Goal: Check status: Check status

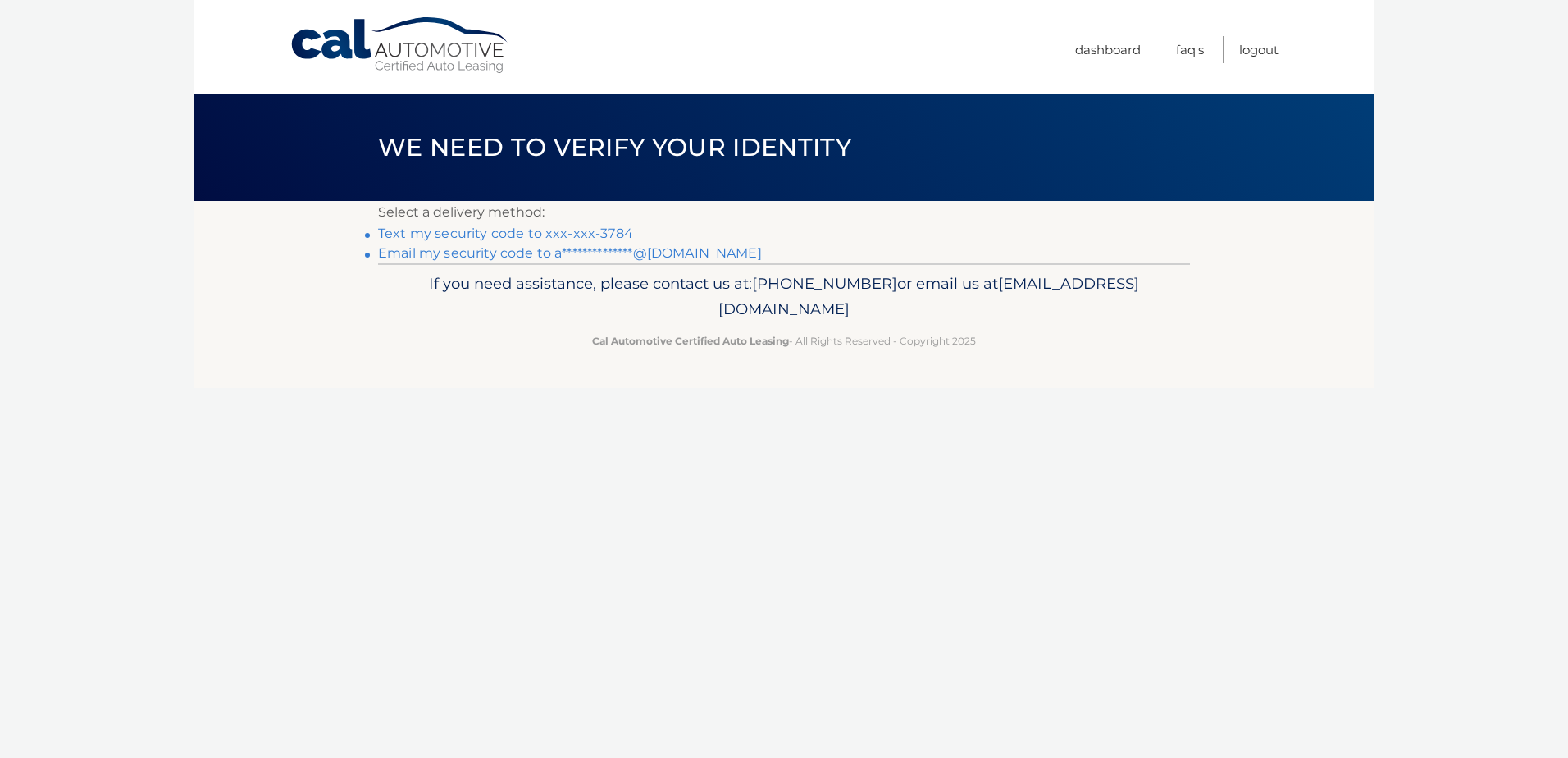
click at [562, 229] on link "Text my security code to xxx-xxx-3784" at bounding box center [505, 233] width 255 height 16
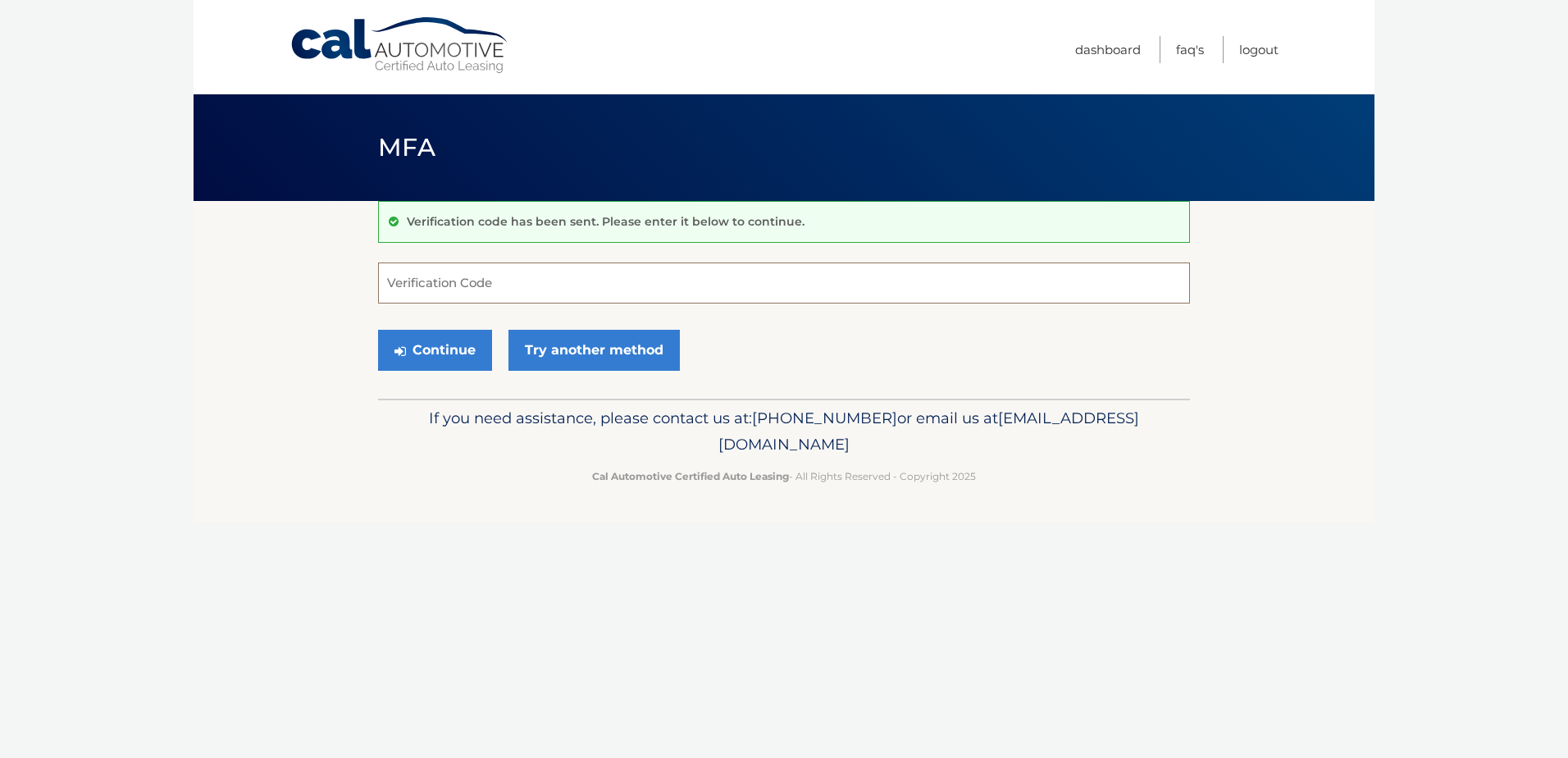
click at [535, 293] on input "Verification Code" at bounding box center [784, 282] width 812 height 41
type input "747222"
click at [378, 329] on button "Continue" at bounding box center [435, 350] width 114 height 41
click at [421, 351] on button "Continue" at bounding box center [435, 350] width 114 height 41
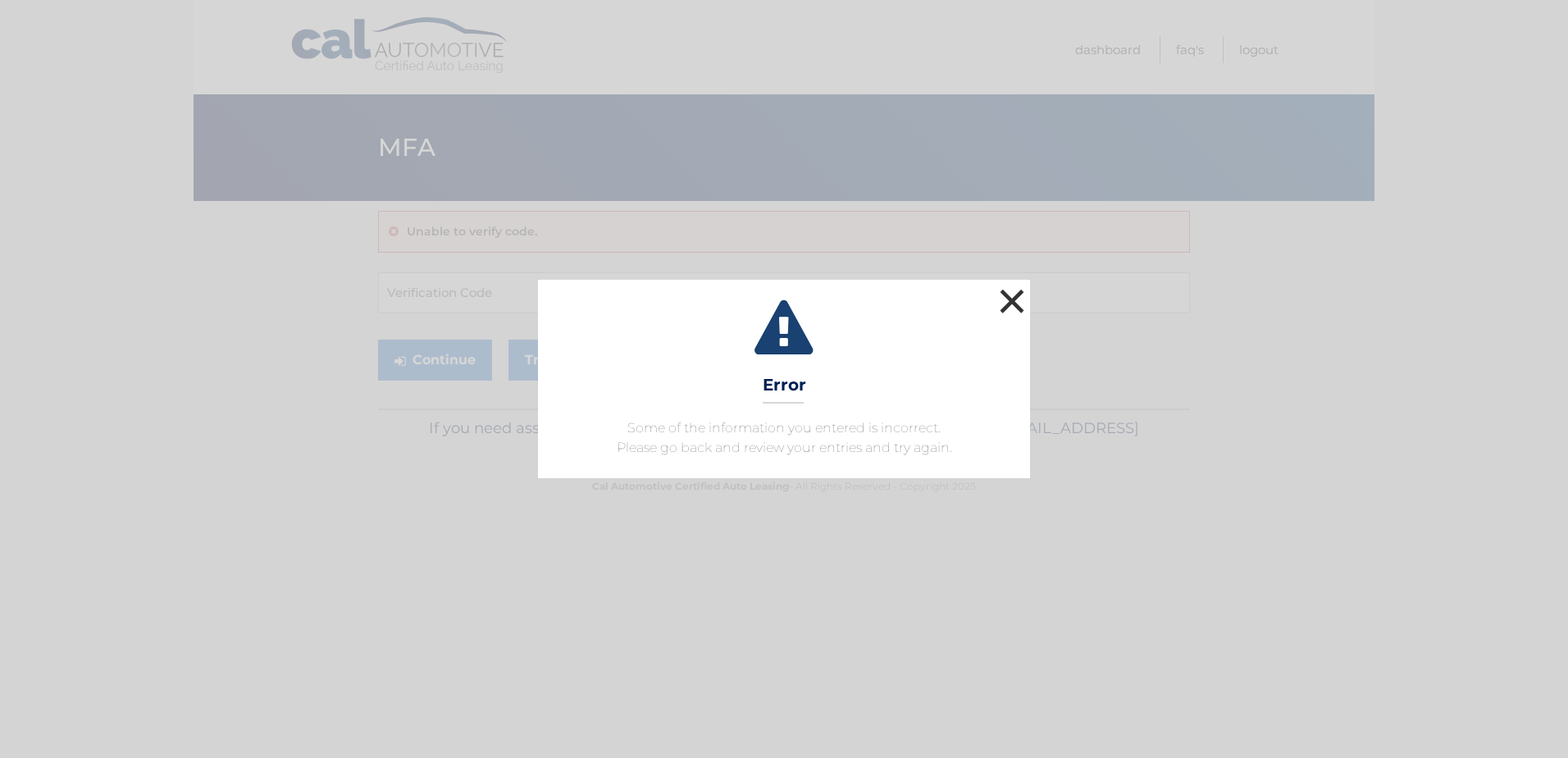
click at [1025, 296] on button "×" at bounding box center [1011, 301] width 32 height 32
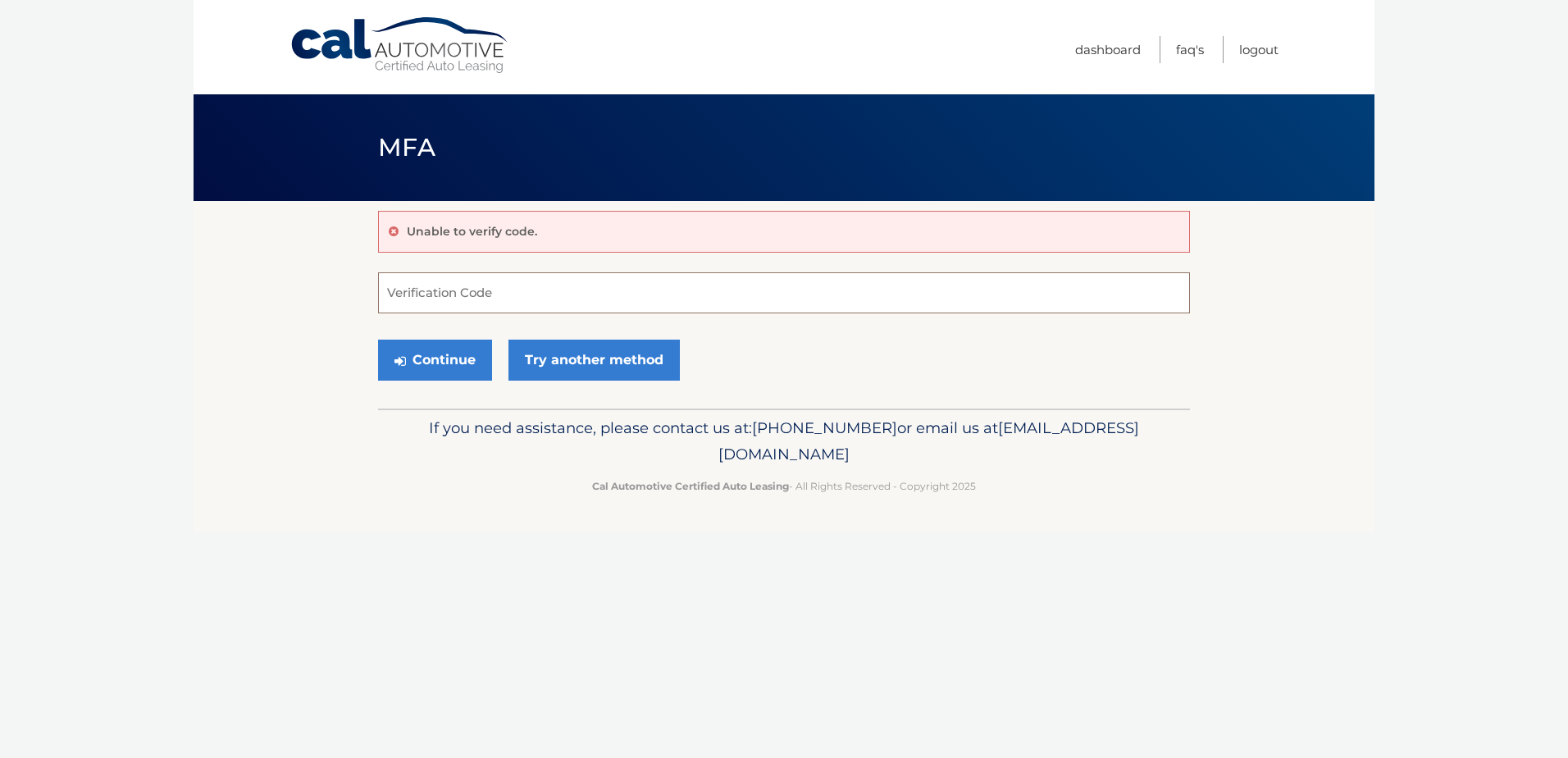
click at [466, 286] on input "Verification Code" at bounding box center [784, 293] width 812 height 41
type input "747222"
click at [378, 339] on button "Continue" at bounding box center [435, 359] width 114 height 41
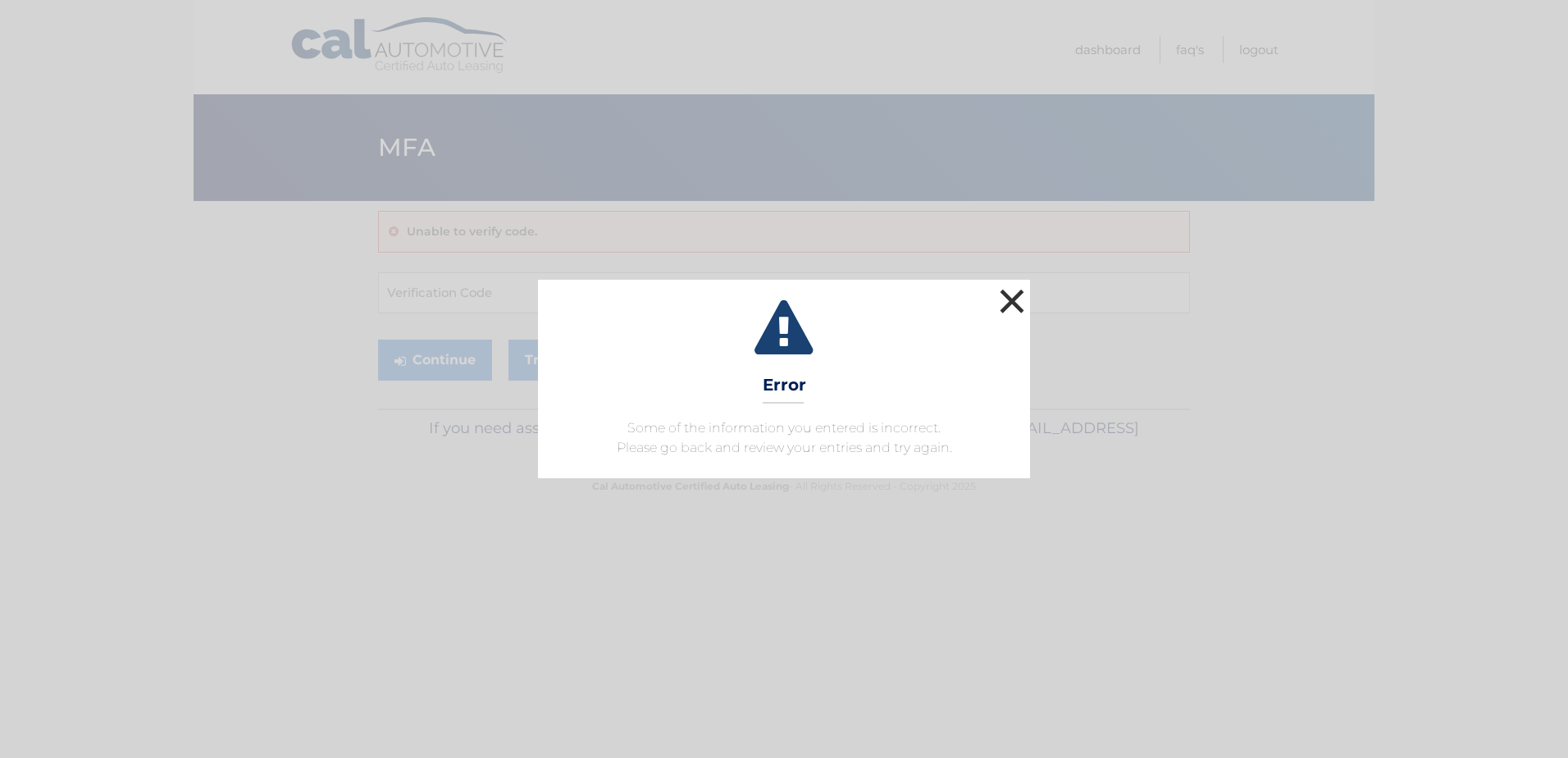
click at [1017, 293] on button "×" at bounding box center [1011, 301] width 32 height 32
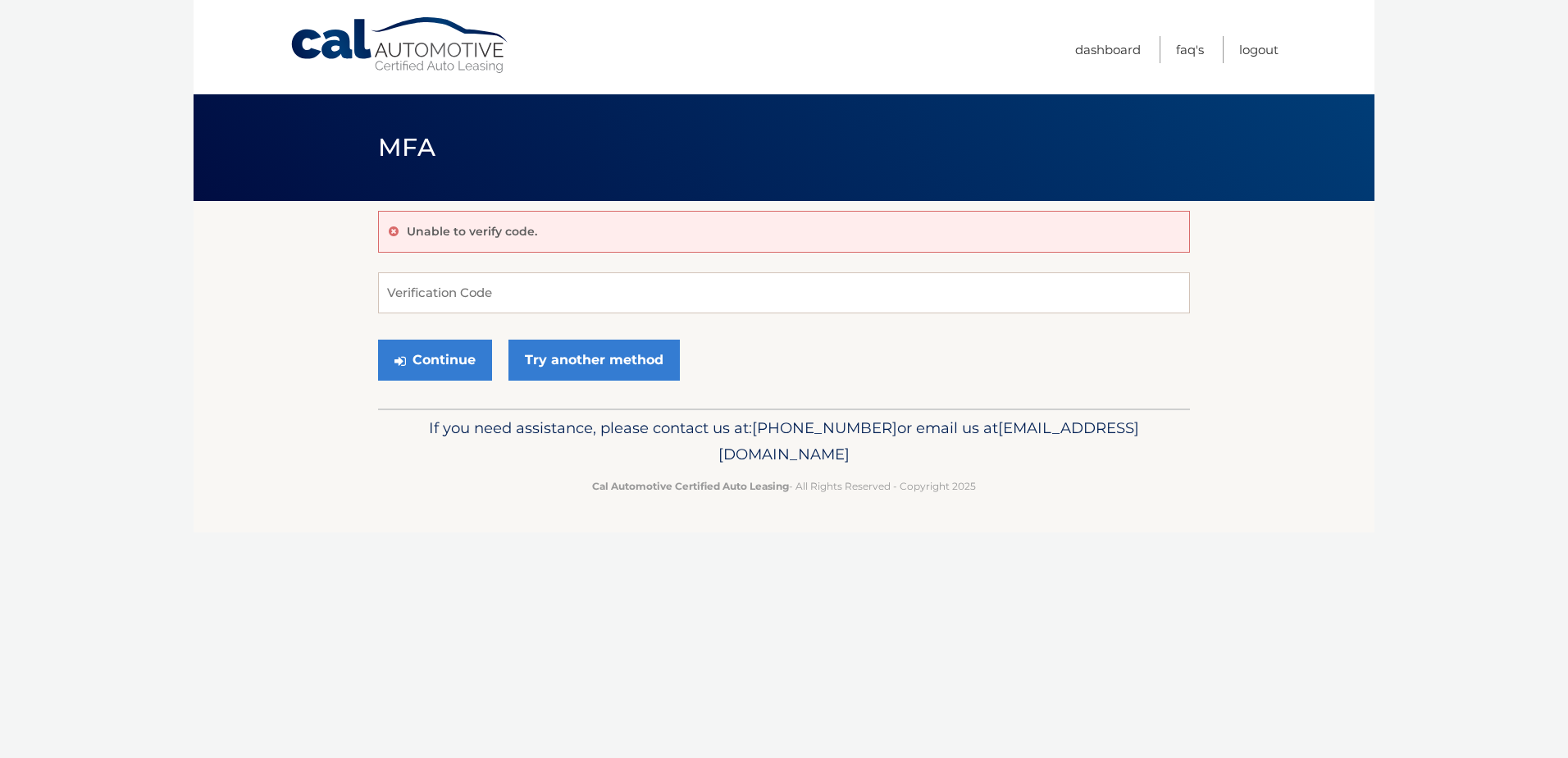
click at [386, 53] on link "Cal Automotive" at bounding box center [400, 46] width 222 height 58
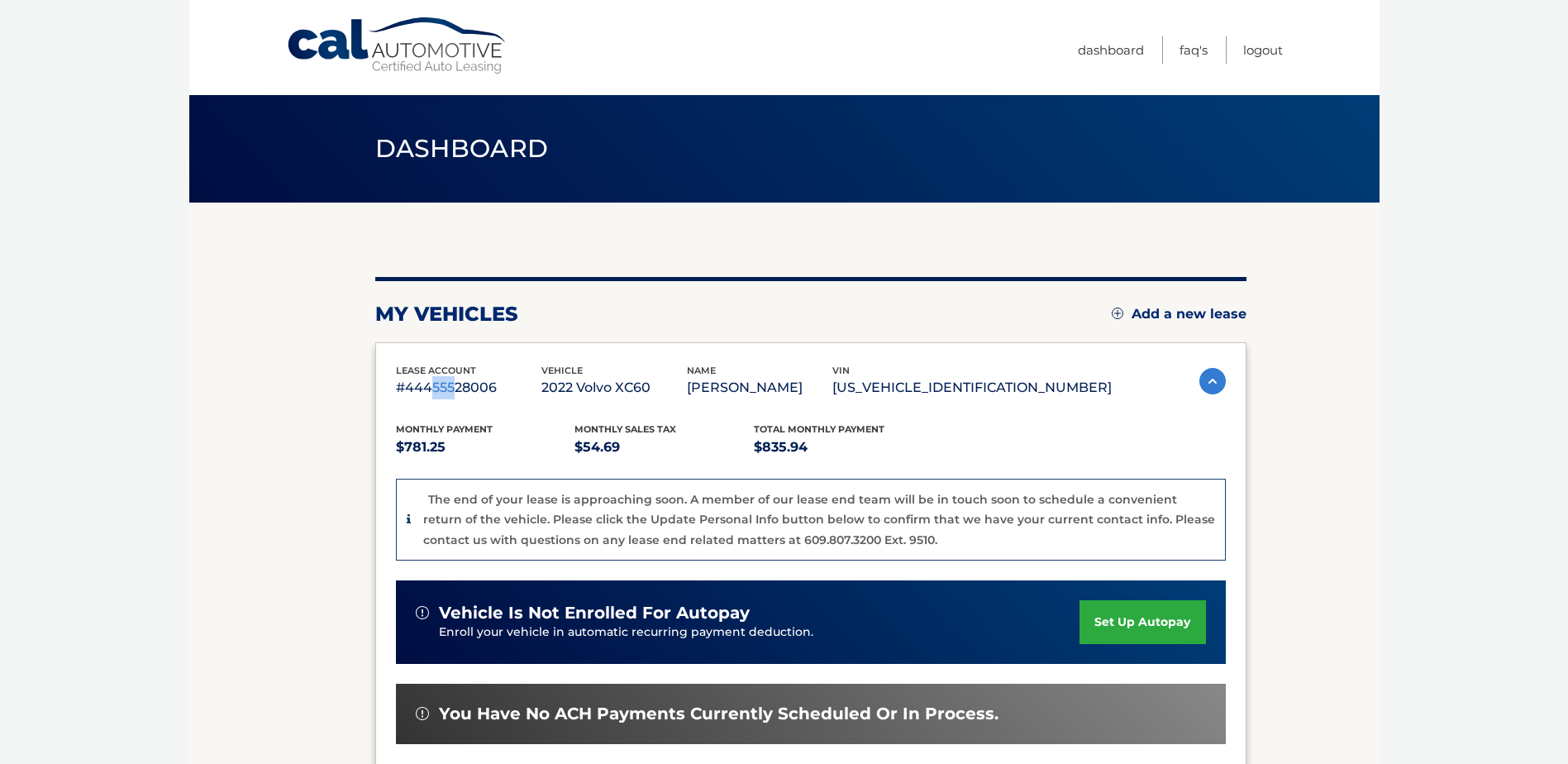
drag, startPoint x: 434, startPoint y: 390, endPoint x: 456, endPoint y: 387, distance: 22.2
click at [456, 387] on p "#44455528006" at bounding box center [468, 388] width 146 height 23
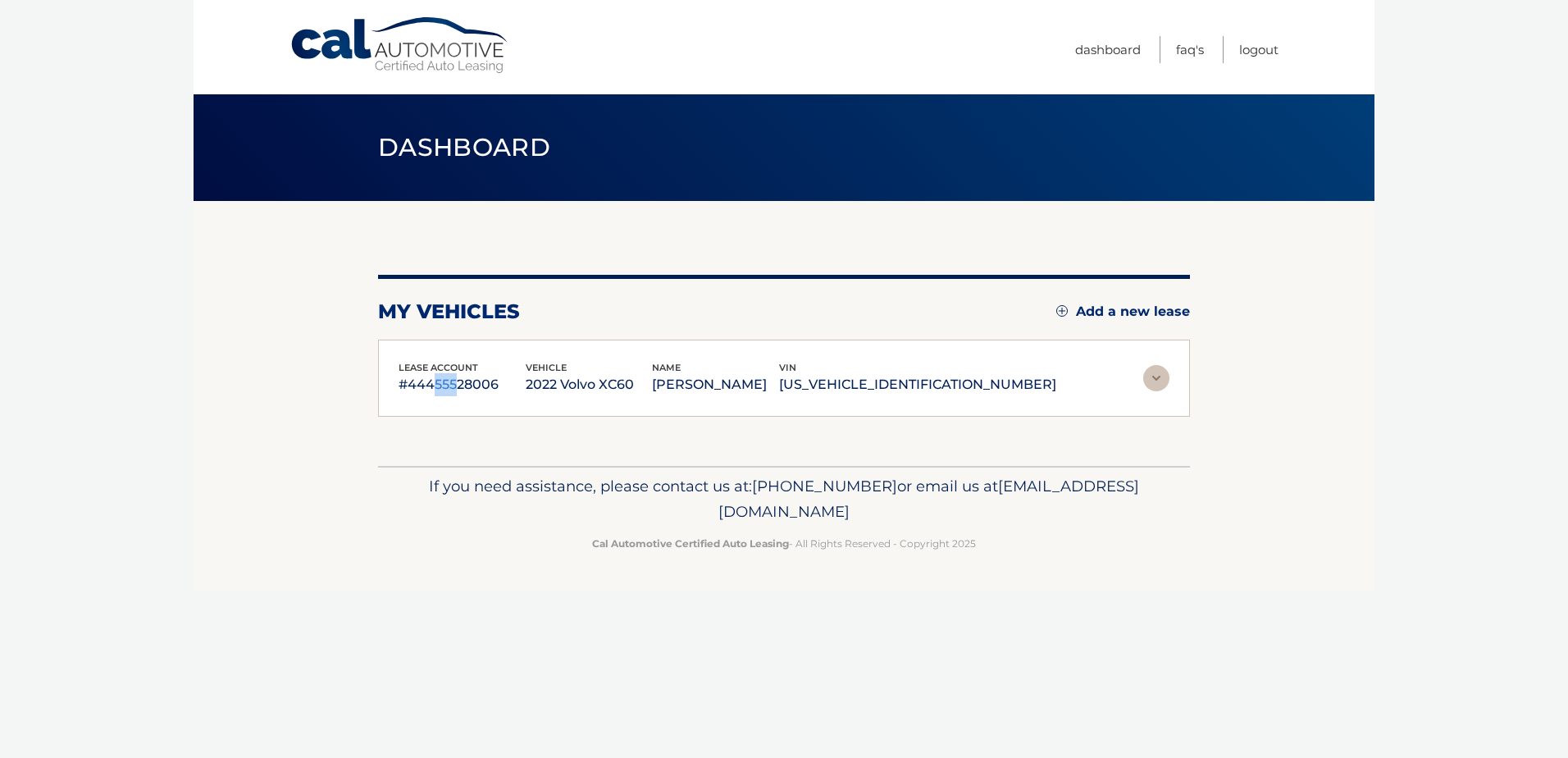
click at [1158, 365] on img at bounding box center [1156, 378] width 26 height 26
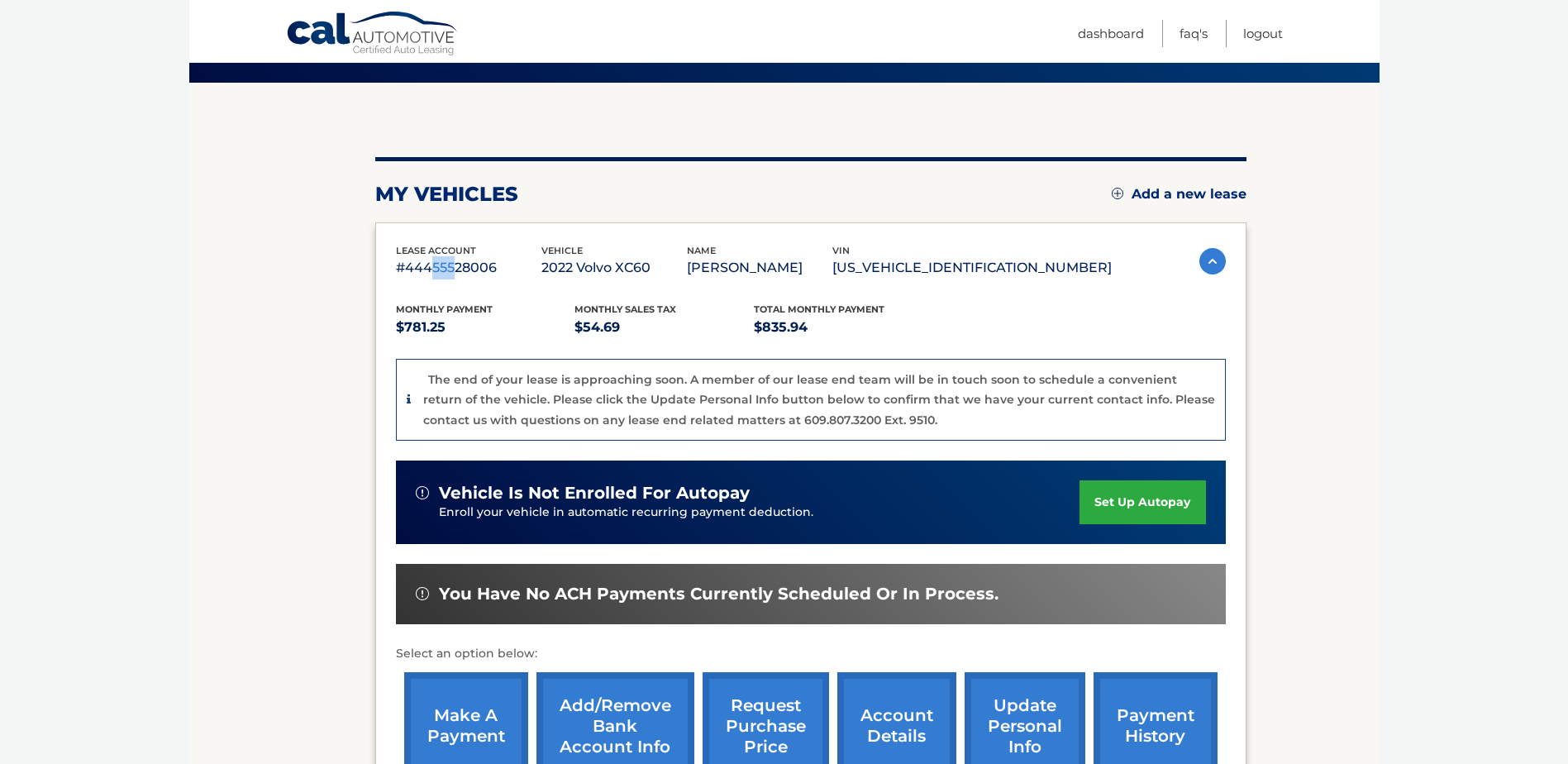
scroll to position [93, 0]
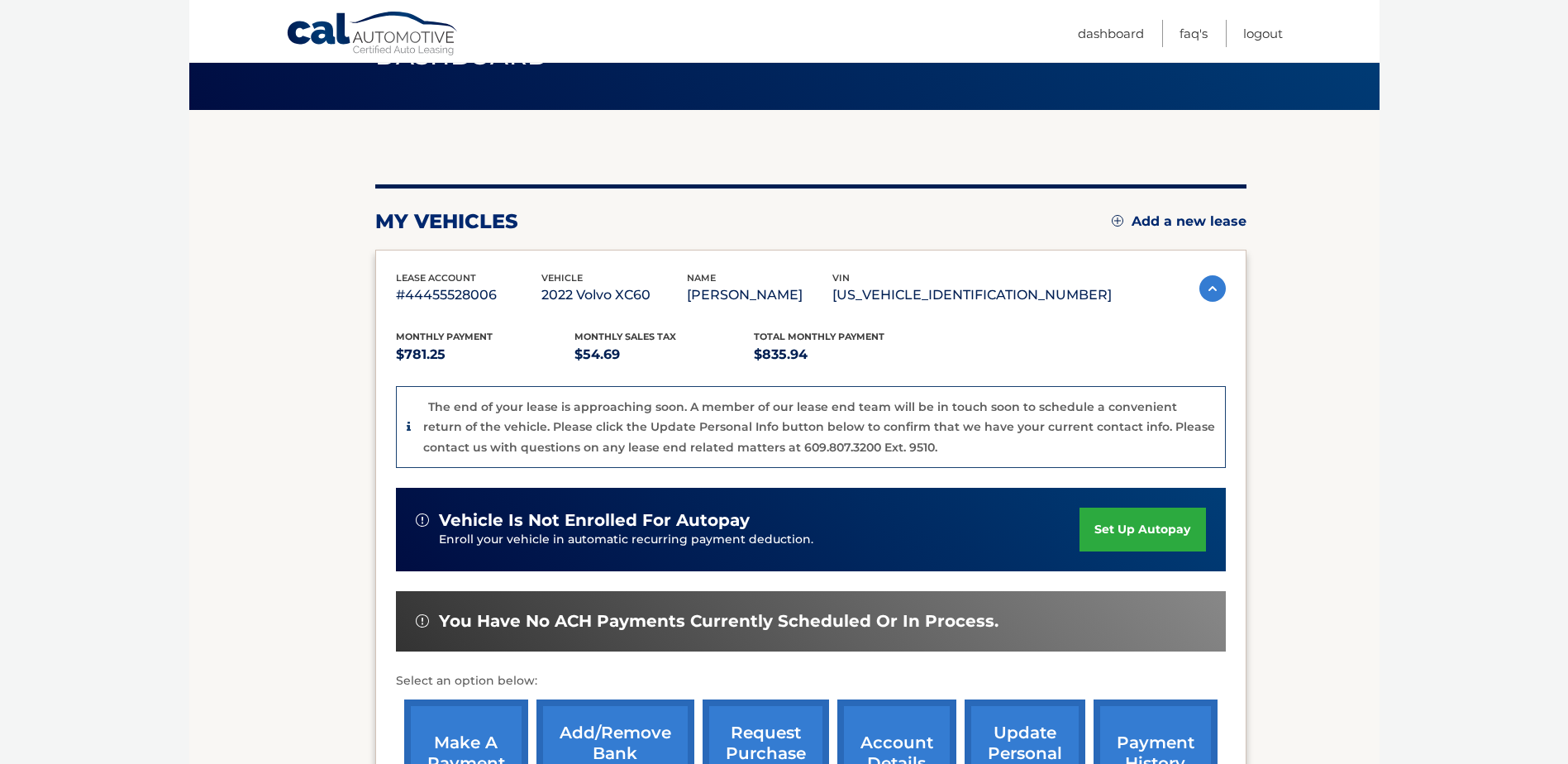
click at [1015, 344] on div "Monthly Payment $781.25 Monthly sales Tax $54.69 Total Monthly Payment $835.94" at bounding box center [754, 347] width 716 height 37
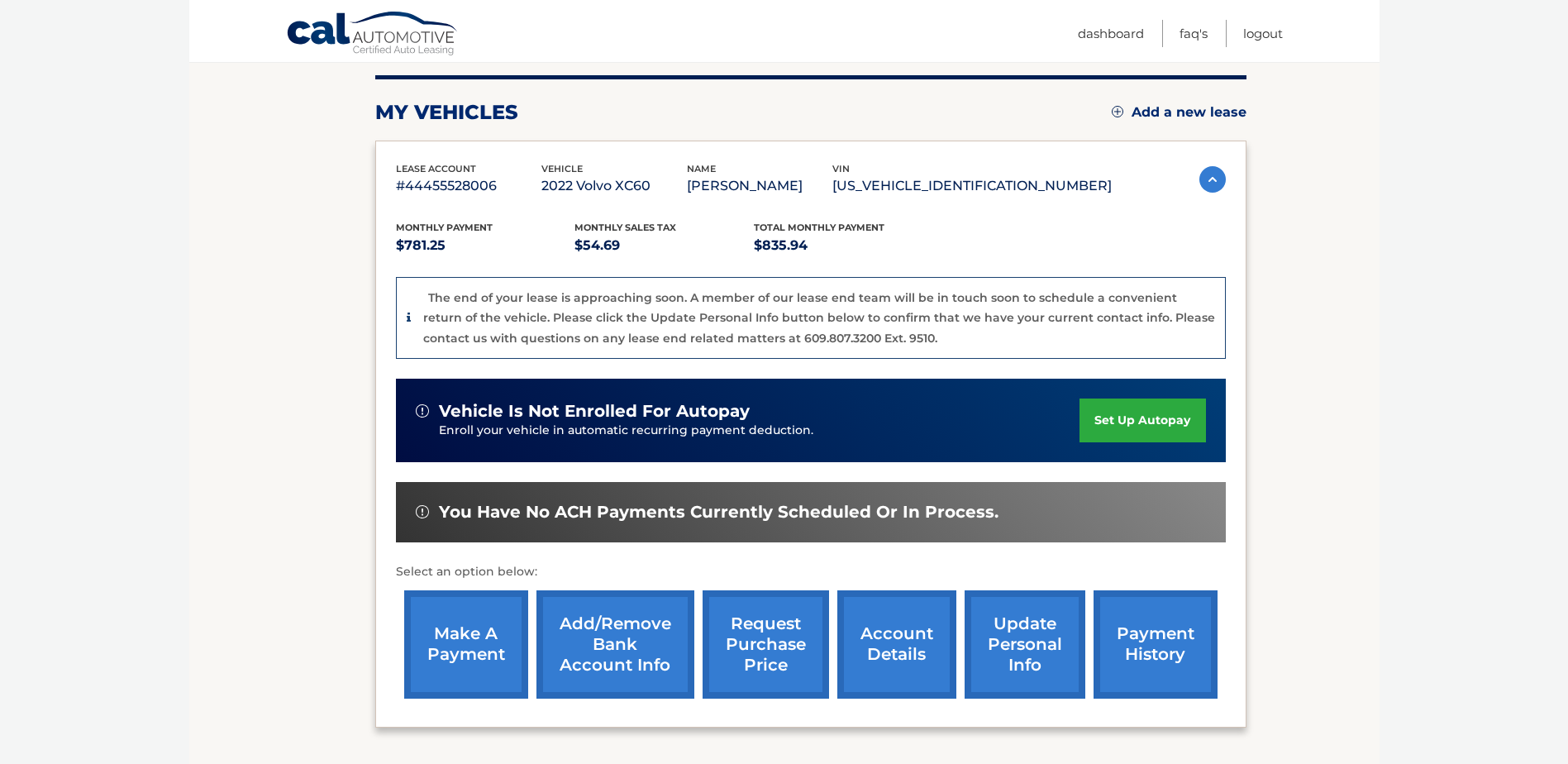
scroll to position [248, 0]
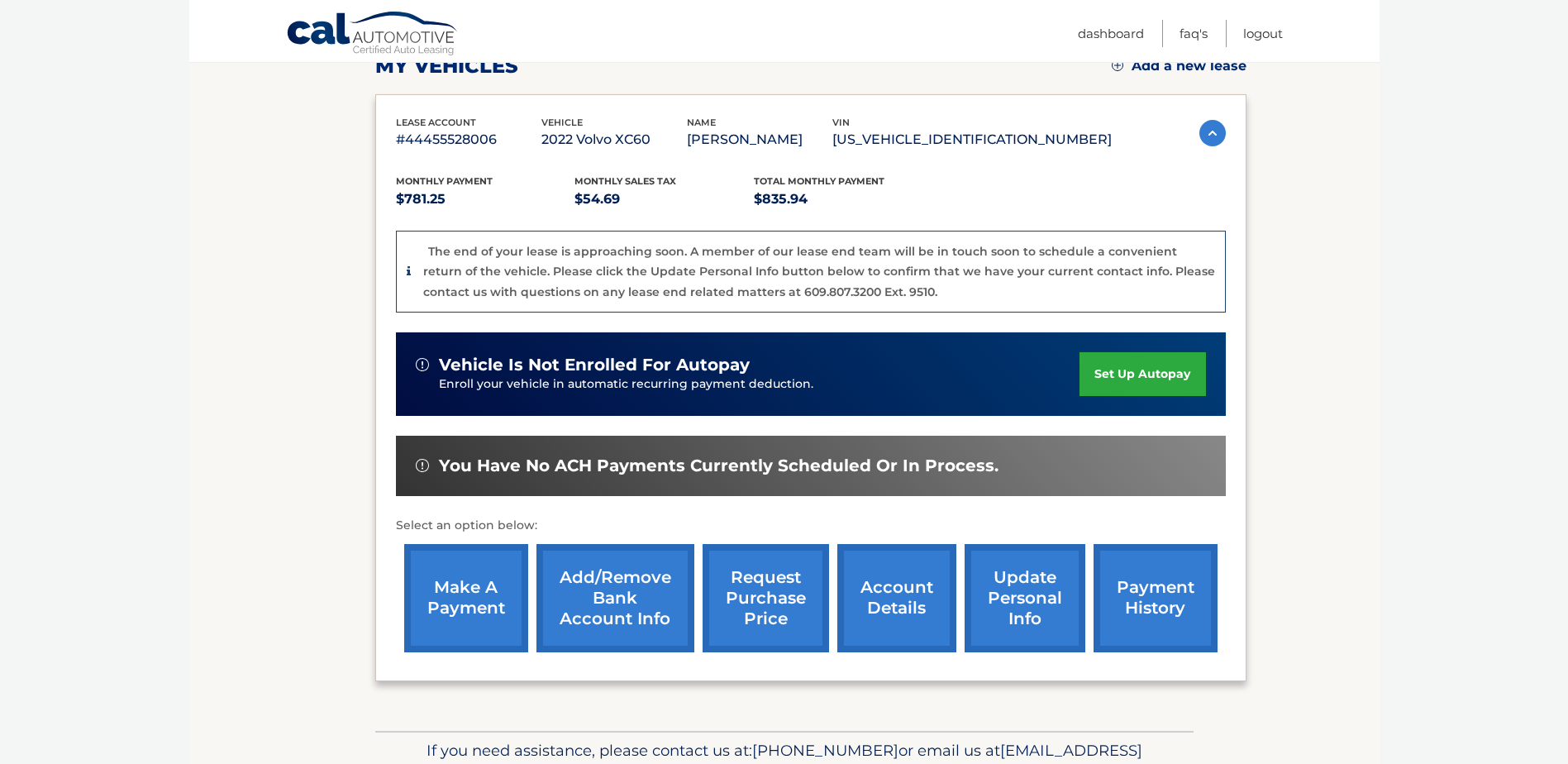
click at [907, 579] on link "account details" at bounding box center [897, 598] width 119 height 109
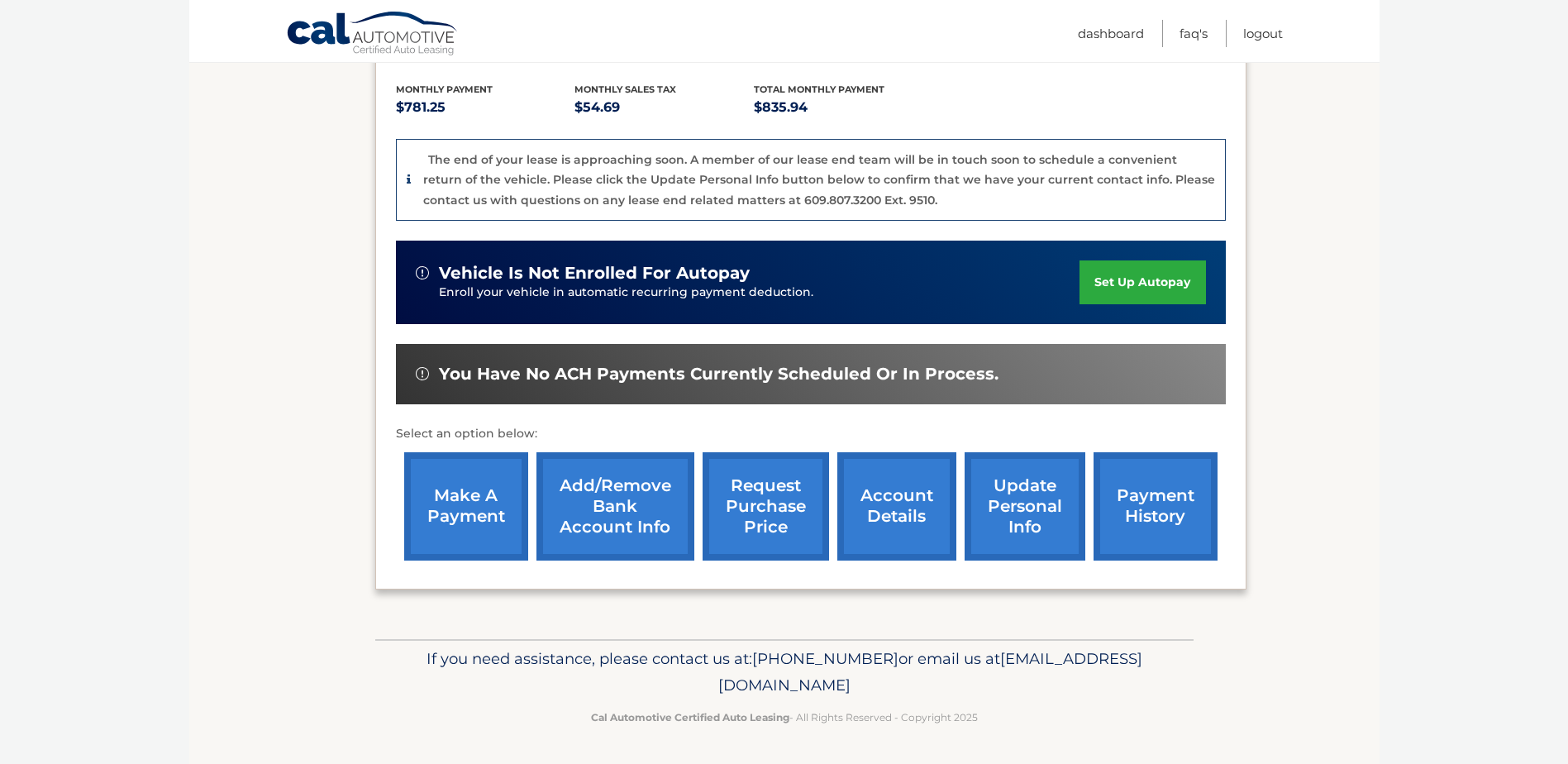
scroll to position [341, 0]
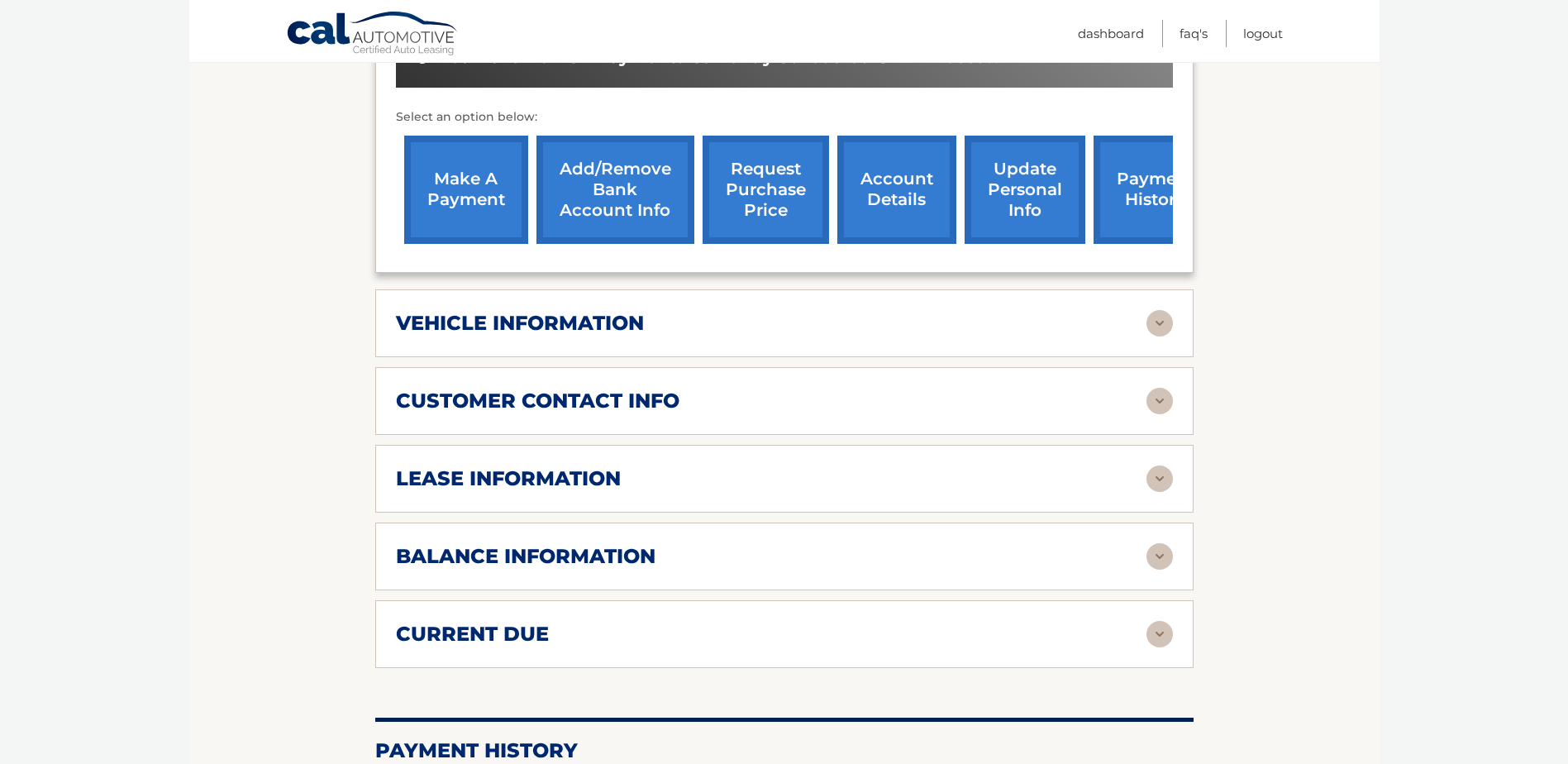
scroll to position [579, 0]
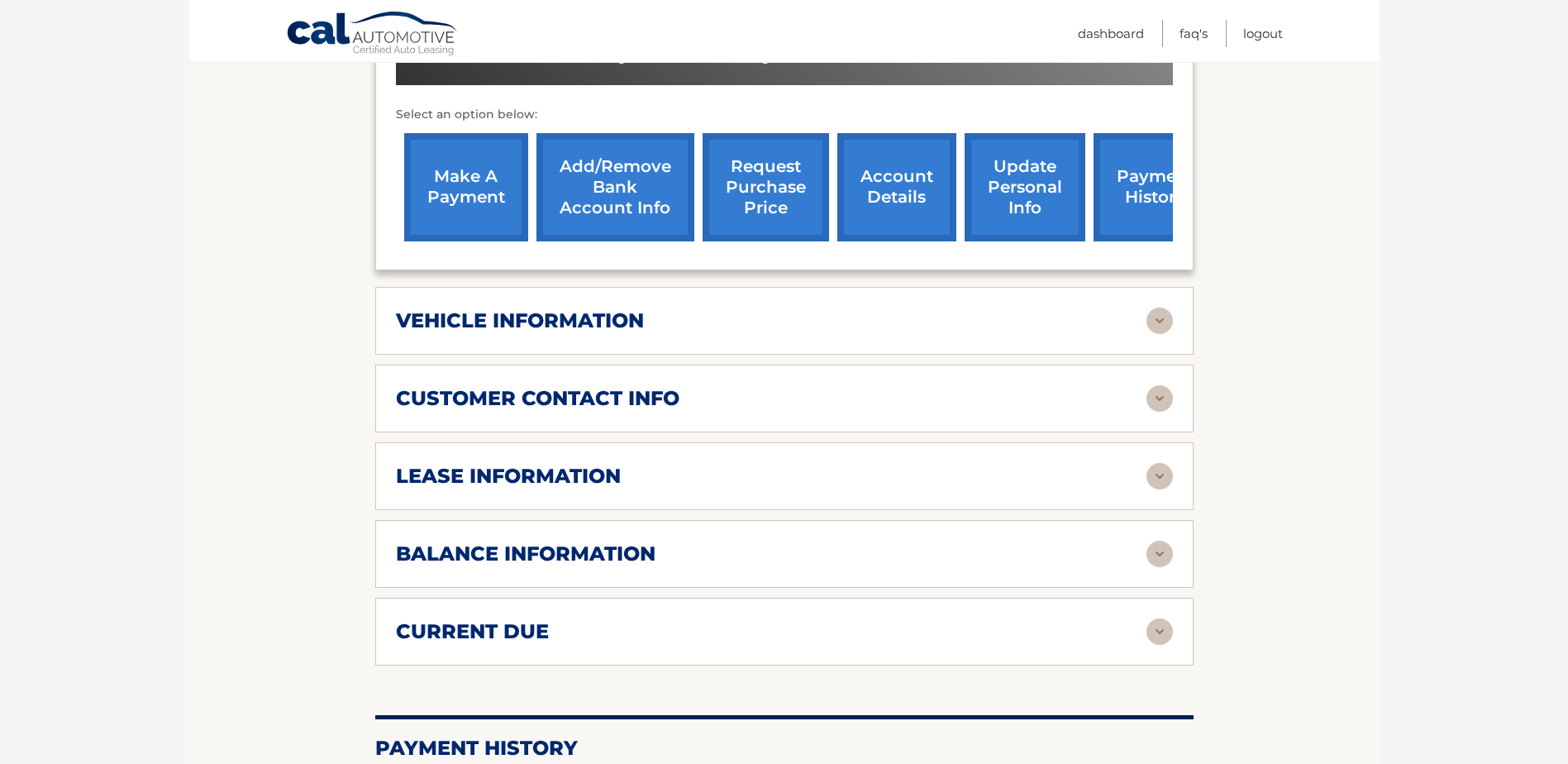
click at [746, 395] on div "customer contact info" at bounding box center [771, 398] width 751 height 25
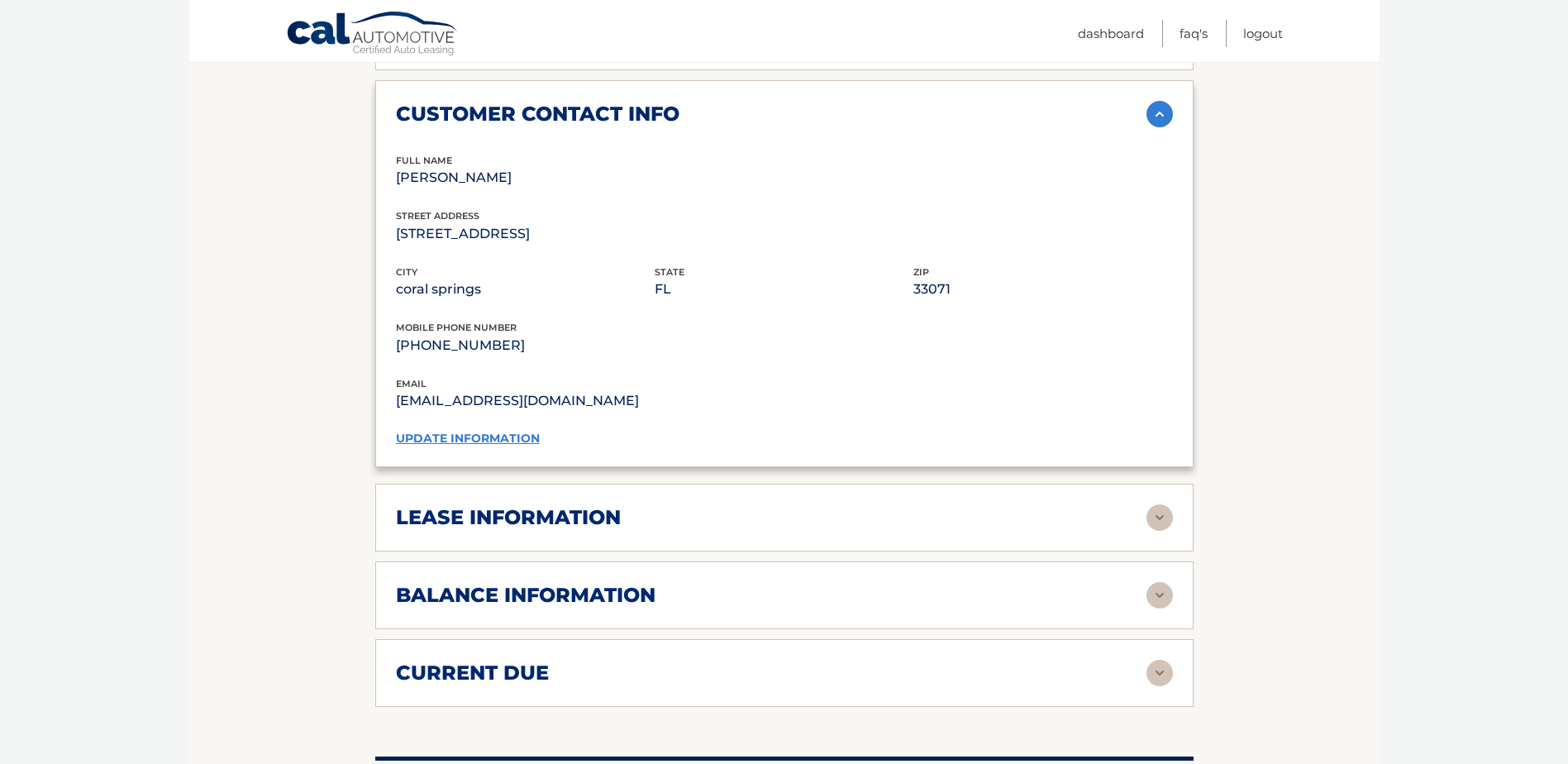
scroll to position [992, 0]
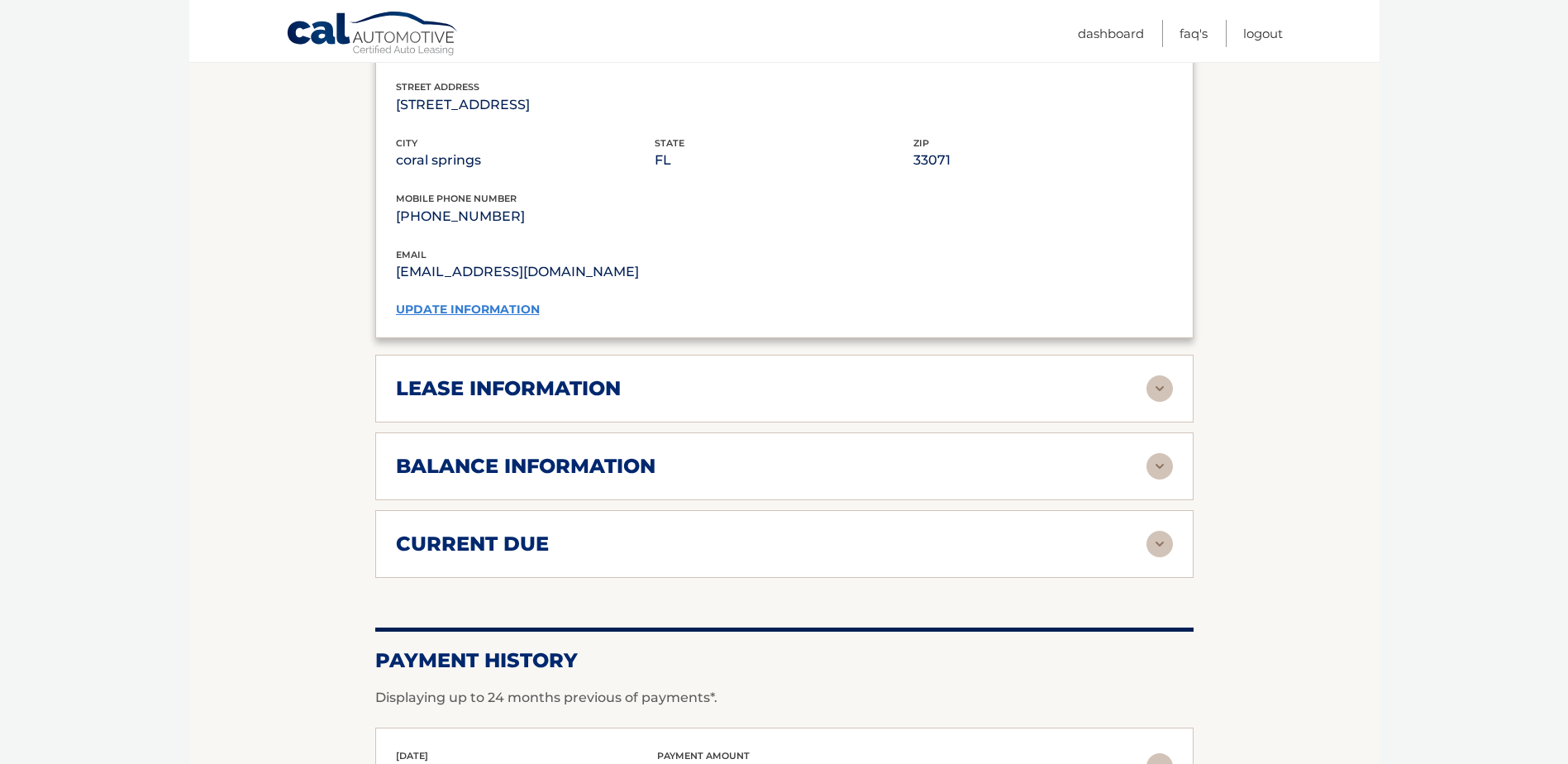
click at [571, 376] on h2 "lease information" at bounding box center [508, 389] width 225 height 25
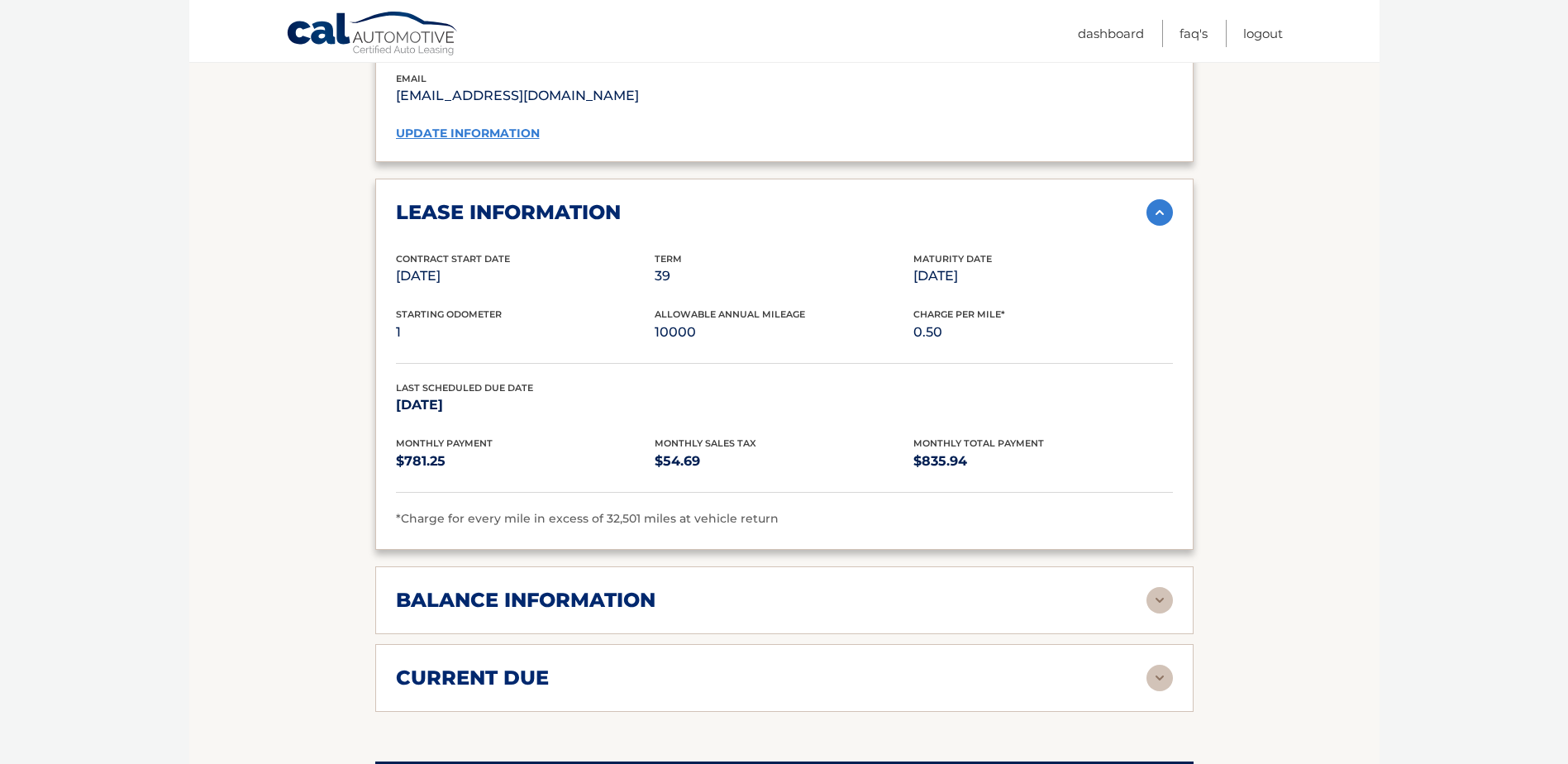
scroll to position [1157, 0]
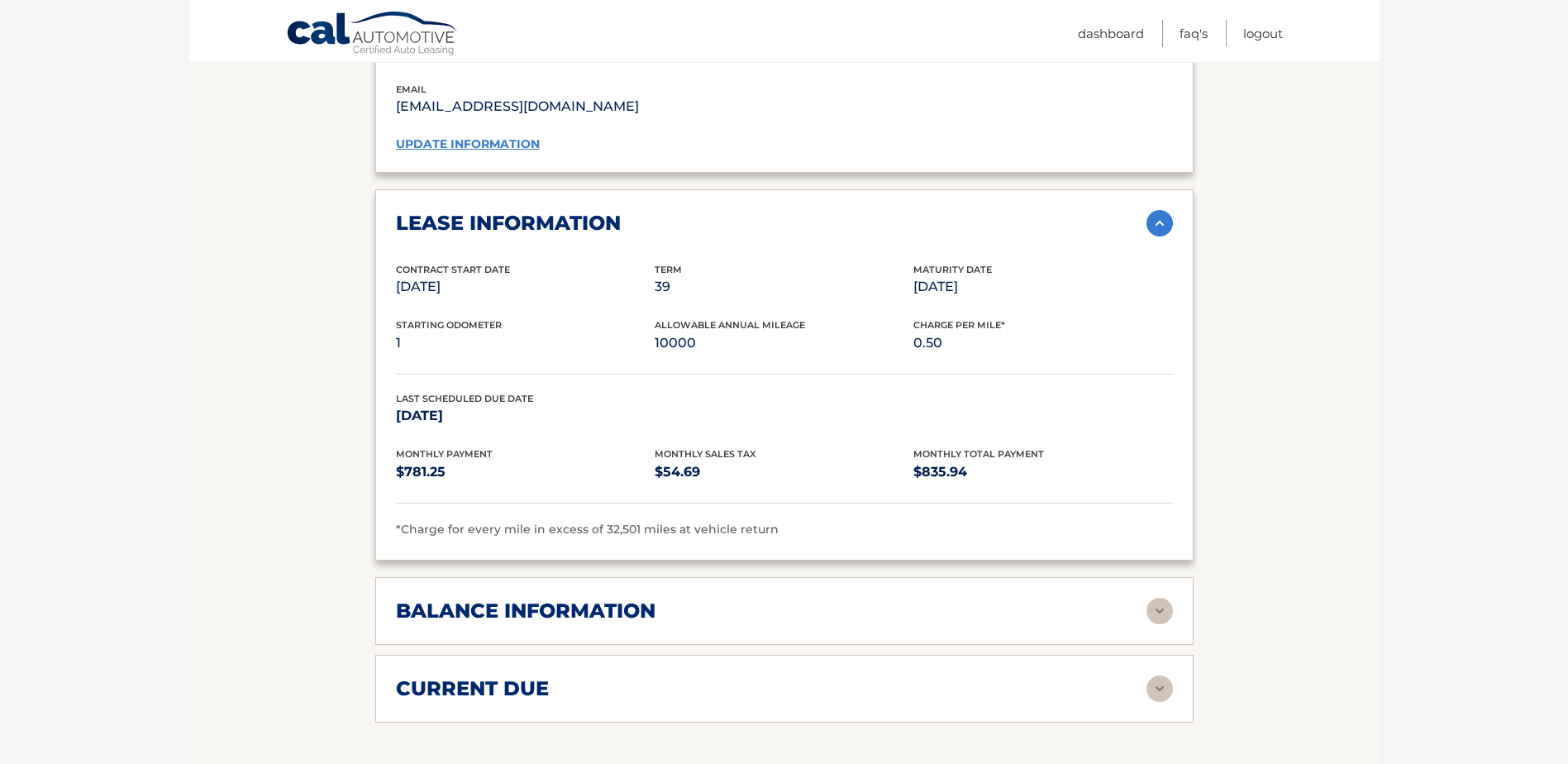
click at [1030, 613] on div "balance information" at bounding box center [771, 610] width 751 height 25
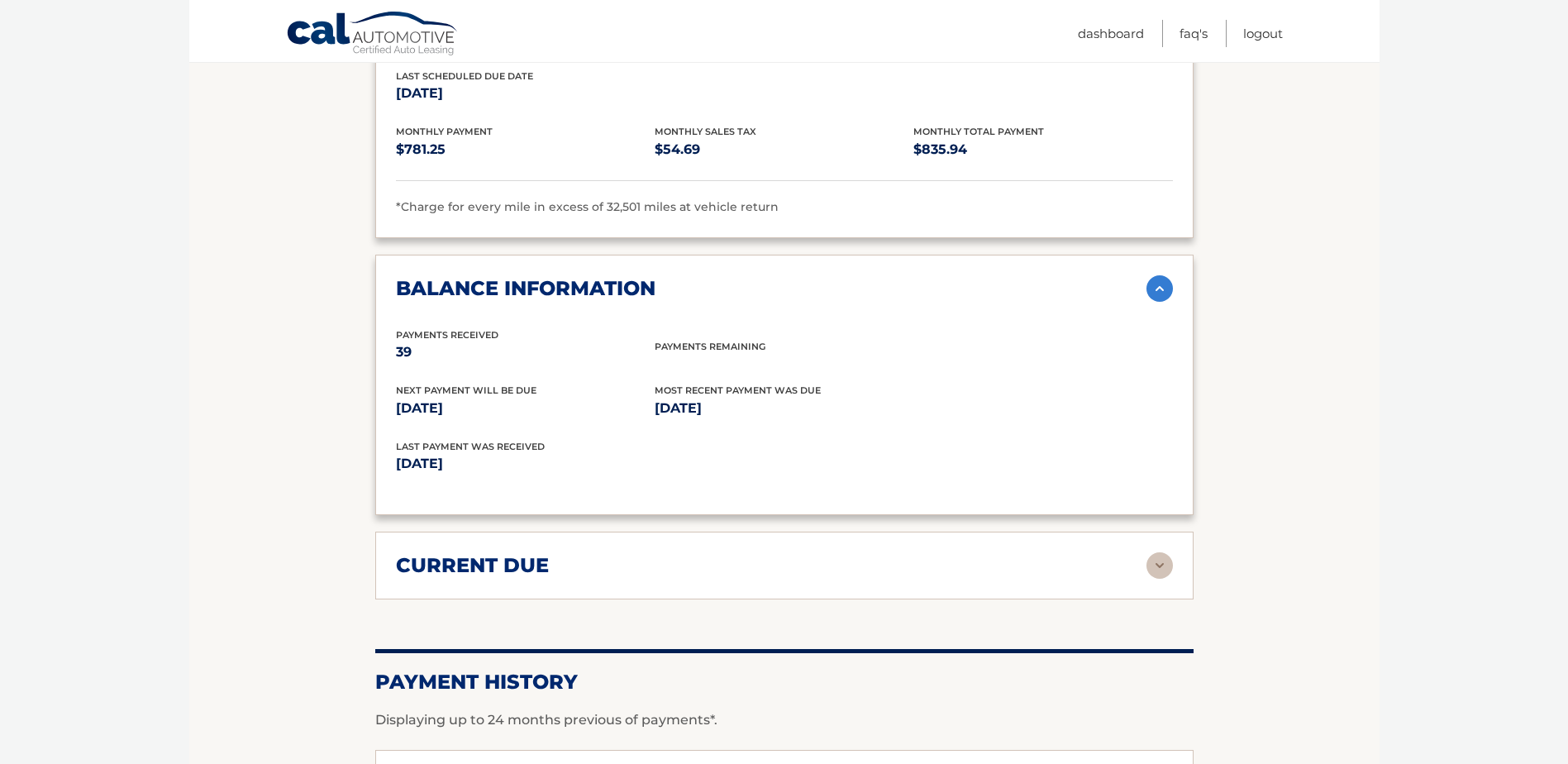
scroll to position [1487, 0]
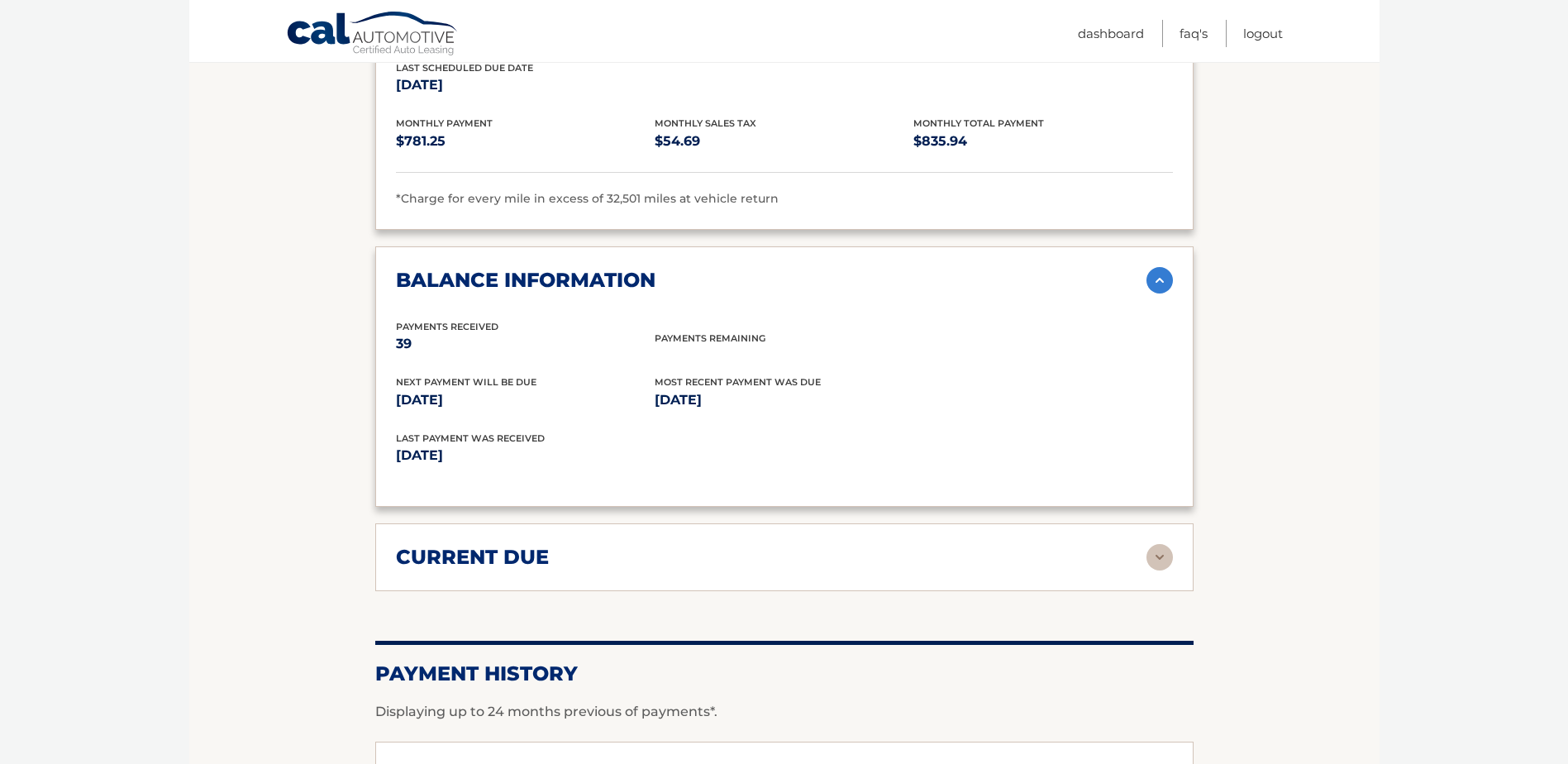
click at [807, 557] on div "current due" at bounding box center [771, 557] width 751 height 25
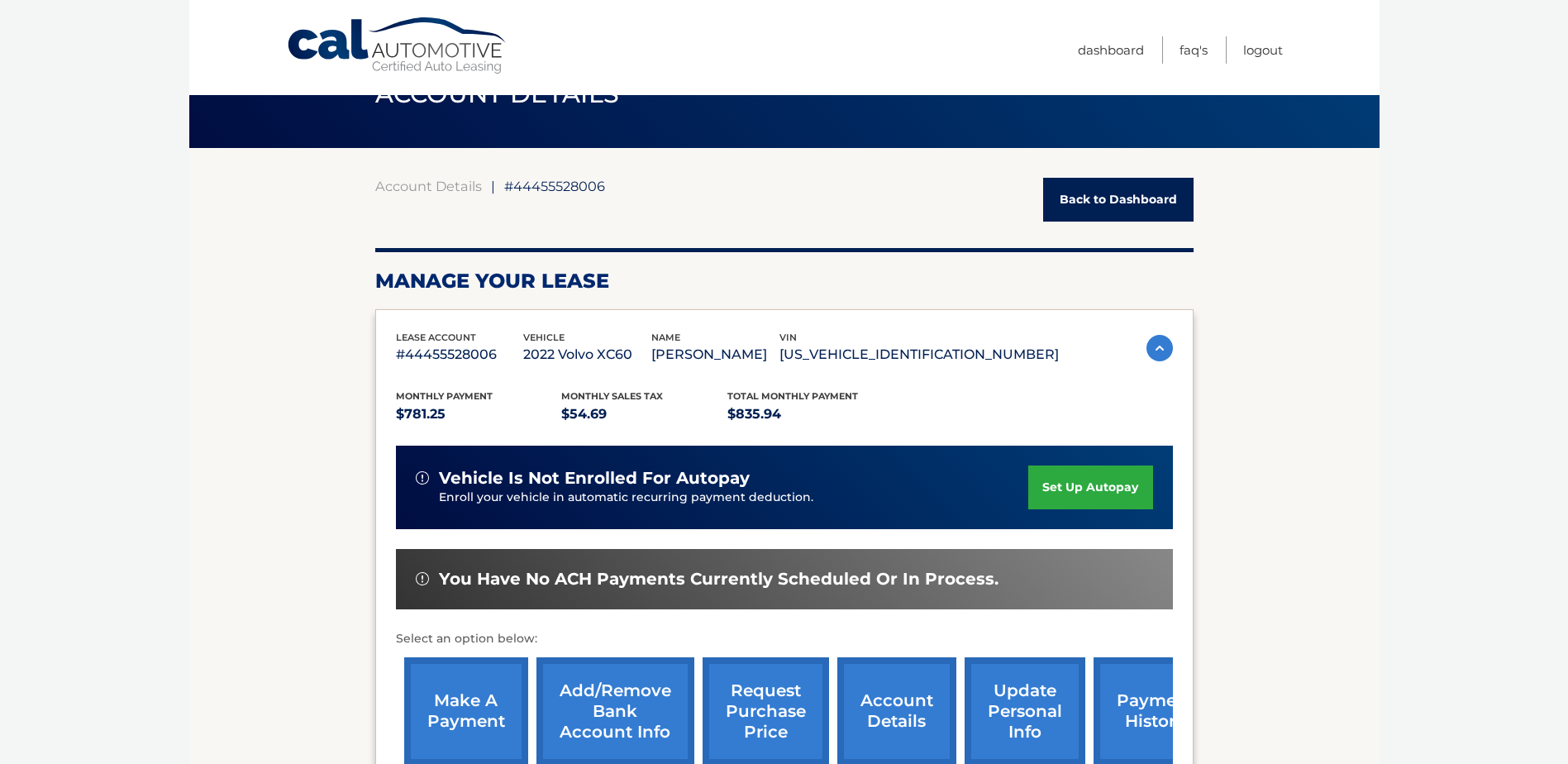
scroll to position [0, 0]
